Goal: Browse casually: Explore the website without a specific task or goal

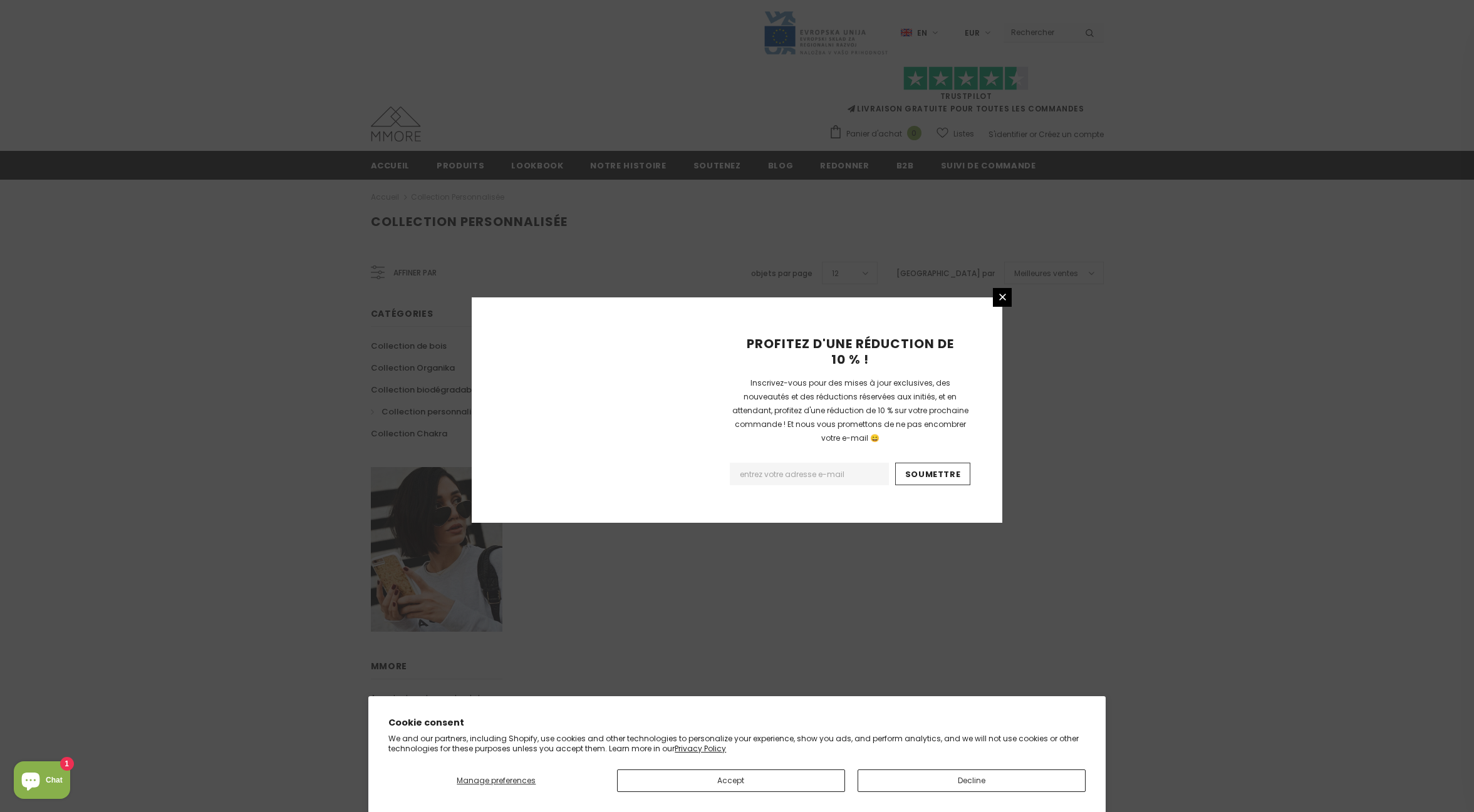
scroll to position [498, 0]
